Goal: Task Accomplishment & Management: Use online tool/utility

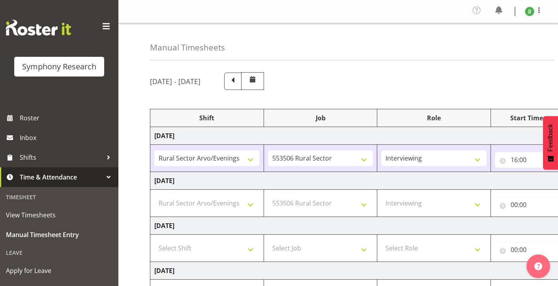
select select "81298"
select select "10587"
select select "47"
select select "81298"
select select "10587"
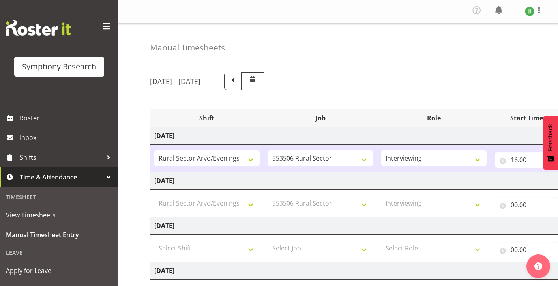
select select "47"
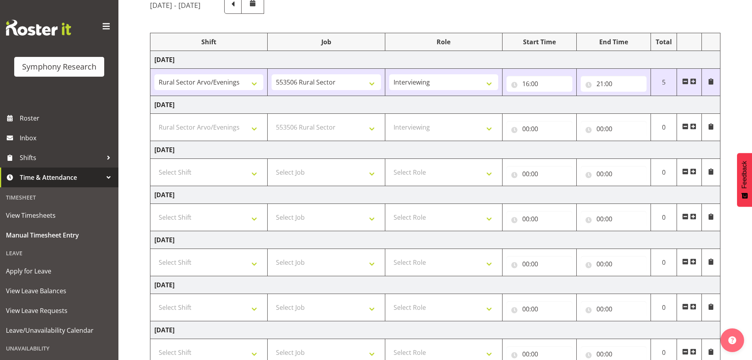
scroll to position [80, 0]
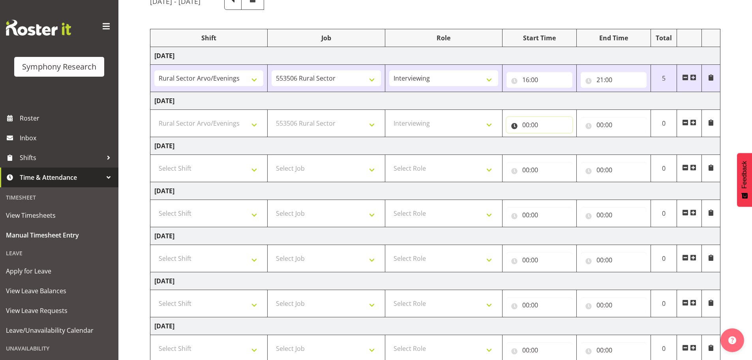
click at [526, 125] on input "00:00" at bounding box center [540, 125] width 66 height 16
click at [557, 145] on select "00 01 02 03 04 05 06 07 08 09 10 11 12 13 14 15 16 17 18 19 20 21 22 23" at bounding box center [561, 145] width 18 height 16
select select "0"
click at [558, 94] on div "[DATE] - [DATE] Shift Job Role Start Time End Time Total [DATE] !!Weekend Resid…" at bounding box center [451, 196] width 602 height 420
click at [41, 149] on link "Shifts" at bounding box center [59, 158] width 118 height 20
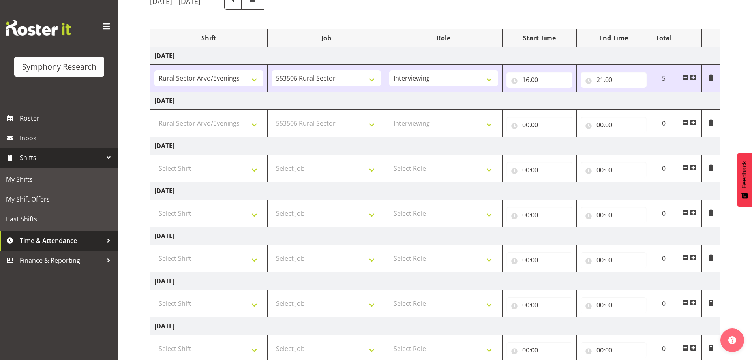
click at [56, 250] on link "Time & Attendance" at bounding box center [59, 241] width 118 height 20
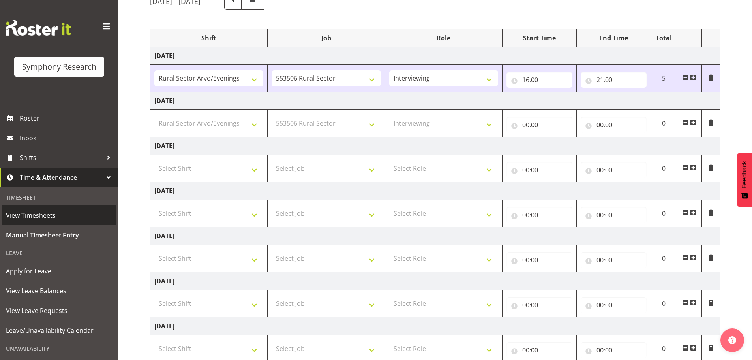
click at [43, 213] on span "View Timesheets" at bounding box center [59, 215] width 107 height 12
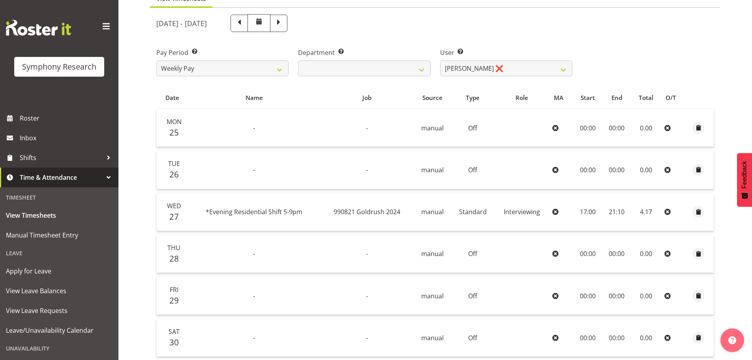
scroll to position [92, 0]
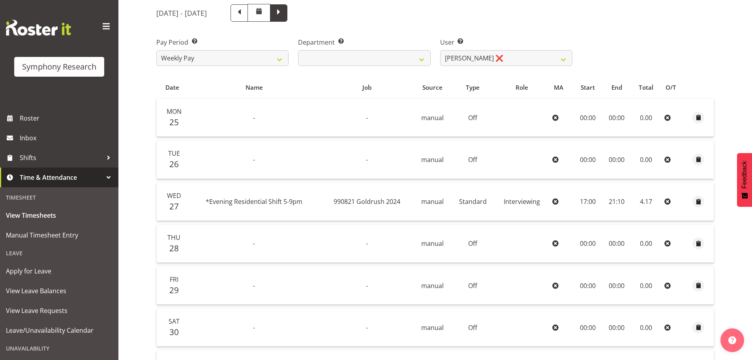
click at [284, 13] on span at bounding box center [279, 12] width 10 height 10
select select
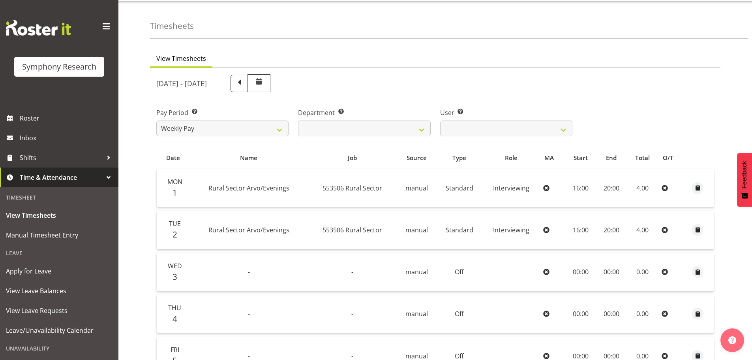
scroll to position [13, 0]
